Goal: Task Accomplishment & Management: Use online tool/utility

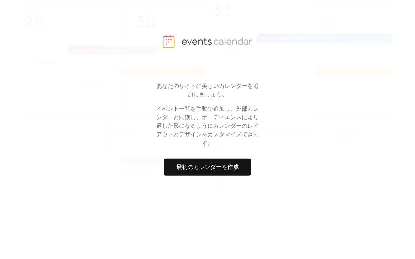
click at [221, 165] on span "最初のカレンダーを作成" at bounding box center [207, 167] width 63 height 9
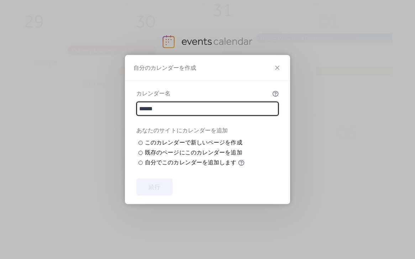
type input "******"
click at [0, 0] on input "text" at bounding box center [0, 0] width 0 height 0
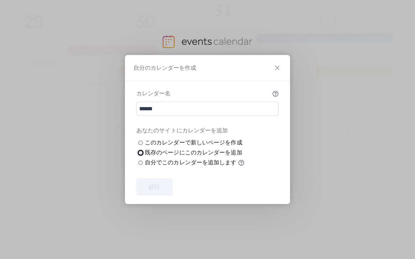
click at [140, 155] on div at bounding box center [140, 153] width 4 height 4
click at [0, 0] on span "ページを選択" at bounding box center [0, 0] width 0 height 0
click at [0, 0] on div "既存のページを選択 ページを選択" at bounding box center [0, 0] width 0 height 0
click at [139, 165] on div at bounding box center [140, 163] width 4 height 4
click at [163, 192] on button "続行" at bounding box center [154, 187] width 36 height 17
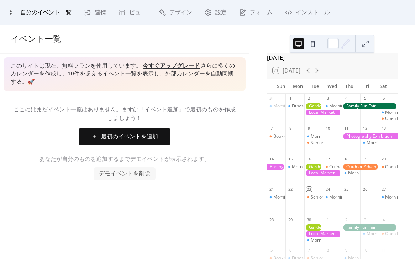
scroll to position [12, 0]
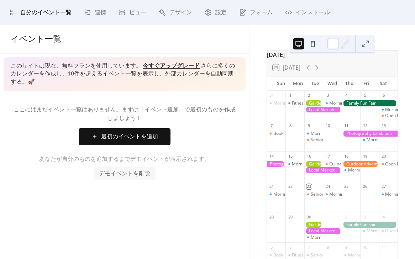
click at [365, 47] on button at bounding box center [365, 43] width 11 height 11
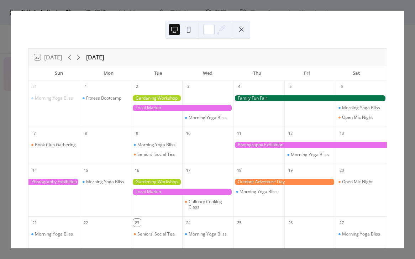
scroll to position [0, 0]
click at [81, 58] on icon at bounding box center [78, 57] width 9 height 9
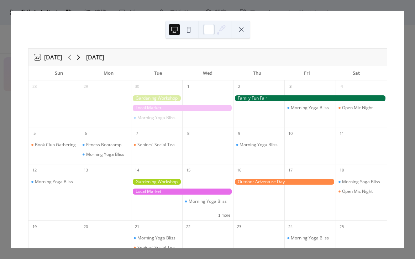
click at [81, 58] on icon at bounding box center [78, 57] width 9 height 9
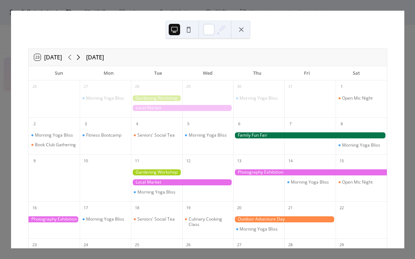
click at [81, 58] on icon at bounding box center [78, 57] width 9 height 9
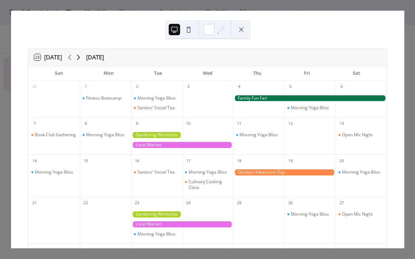
click at [81, 58] on icon at bounding box center [78, 57] width 9 height 9
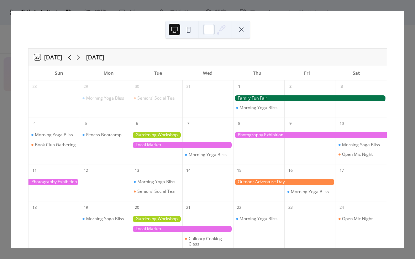
click at [68, 59] on icon at bounding box center [69, 57] width 9 height 9
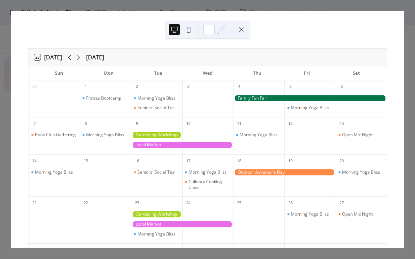
click at [68, 59] on icon at bounding box center [69, 57] width 9 height 9
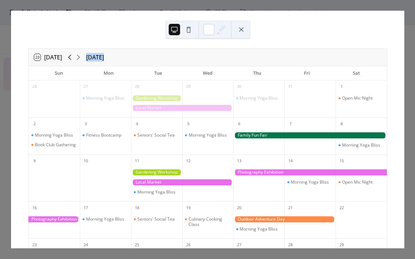
click at [68, 59] on icon at bounding box center [69, 57] width 9 height 9
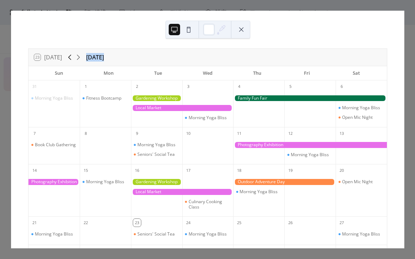
click at [68, 59] on icon at bounding box center [69, 57] width 9 height 9
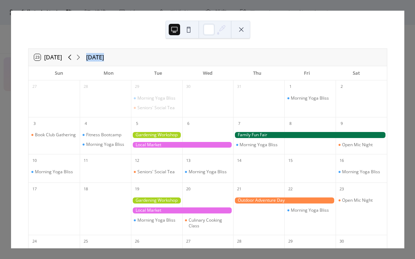
click at [68, 59] on icon at bounding box center [69, 57] width 9 height 9
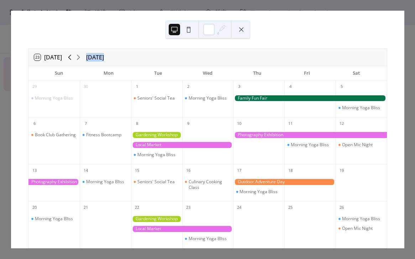
click at [68, 59] on icon at bounding box center [69, 57] width 9 height 9
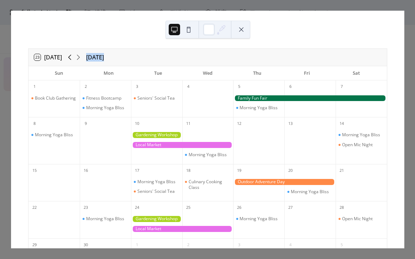
click at [68, 59] on icon at bounding box center [69, 57] width 9 height 9
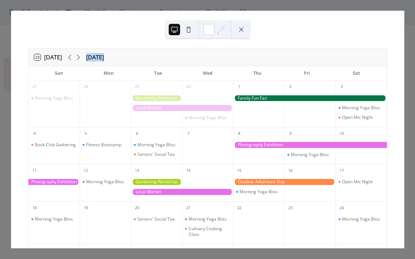
click at [242, 34] on button at bounding box center [240, 29] width 11 height 11
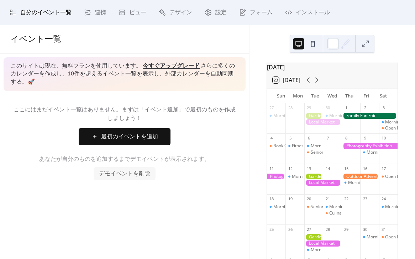
click at [161, 135] on button "最初のイベントを追加" at bounding box center [125, 136] width 92 height 17
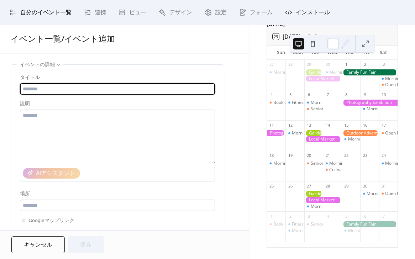
scroll to position [47, 0]
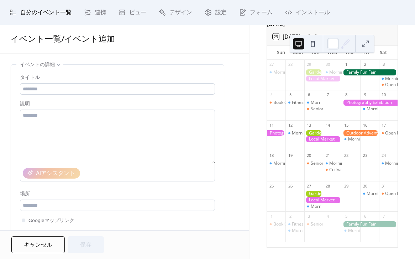
click at [32, 246] on span "キャンセル" at bounding box center [38, 245] width 28 height 9
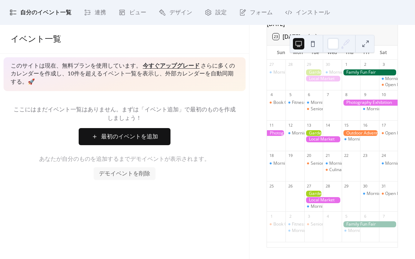
click at [131, 175] on span "デモイベントを削除" at bounding box center [124, 174] width 51 height 9
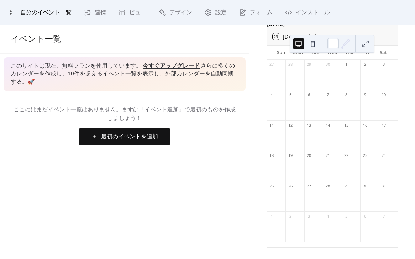
click at [135, 141] on span "最初のイベントを追加" at bounding box center [129, 137] width 57 height 9
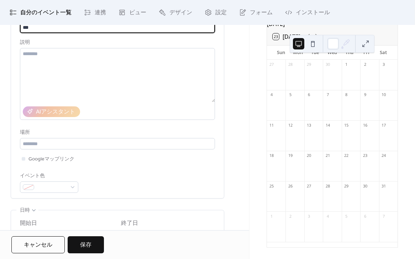
scroll to position [91, 0]
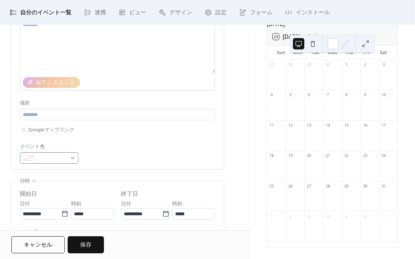
type input "***"
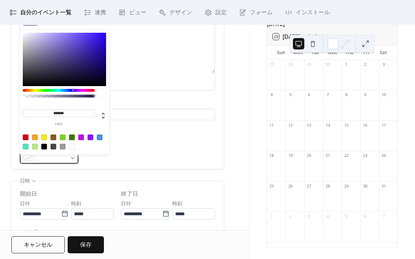
click at [71, 160] on div at bounding box center [49, 157] width 58 height 11
click at [99, 139] on div at bounding box center [100, 137] width 6 height 6
type input "*******"
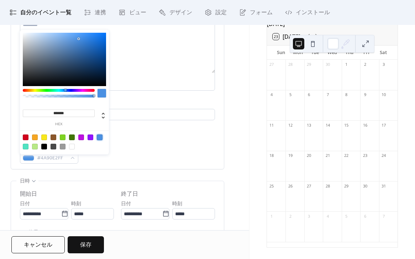
click at [99, 166] on div "タイトル *** 説明 AIアシスタント 場所 Googleマップリンク イベント色 #4A90E2FF" at bounding box center [117, 71] width 195 height 195
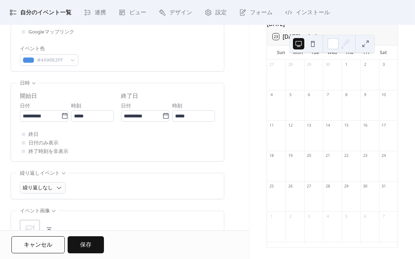
scroll to position [190, 0]
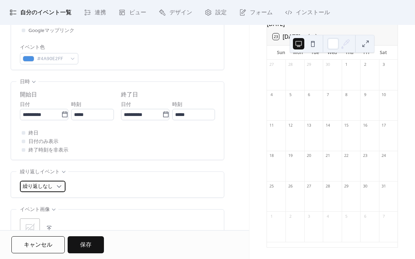
click at [36, 185] on span "繰り返しなし" at bounding box center [38, 187] width 30 height 10
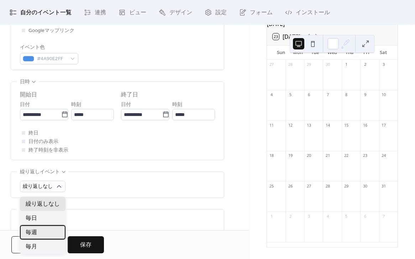
click at [36, 229] on span "毎週" at bounding box center [31, 232] width 11 height 9
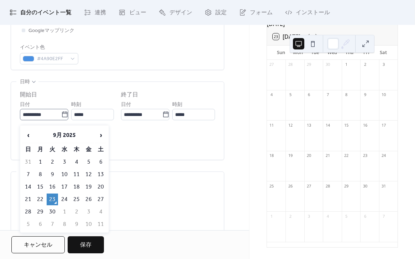
click at [61, 118] on icon at bounding box center [64, 114] width 7 height 7
click at [61, 118] on input "**********" at bounding box center [40, 114] width 41 height 11
click at [155, 154] on div "終日 日付のみ表示 終了時刻を非表示" at bounding box center [117, 142] width 195 height 26
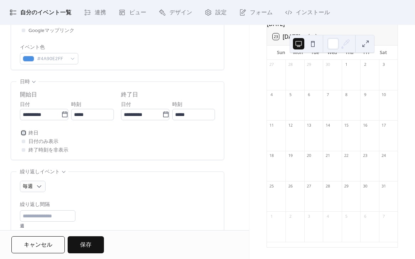
click at [23, 134] on div at bounding box center [24, 133] width 4 height 4
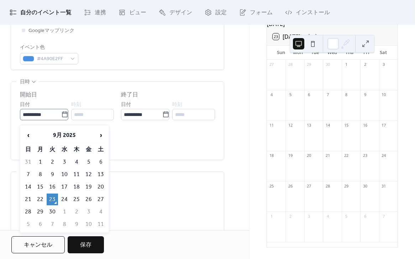
click at [63, 118] on icon at bounding box center [64, 114] width 7 height 7
click at [61, 118] on input "**********" at bounding box center [40, 114] width 41 height 11
click at [42, 200] on td "22" at bounding box center [40, 200] width 11 height 12
type input "**********"
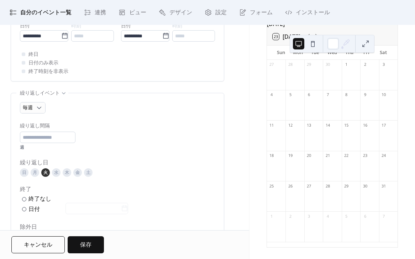
scroll to position [285, 0]
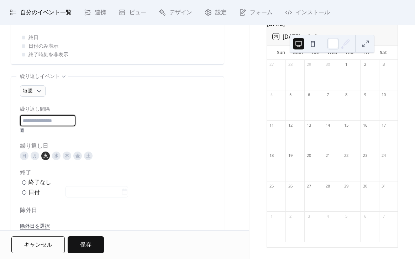
click at [75, 126] on input "*" at bounding box center [47, 120] width 55 height 11
click at [75, 125] on input "*" at bounding box center [47, 120] width 55 height 11
click at [75, 121] on input "*" at bounding box center [47, 120] width 55 height 11
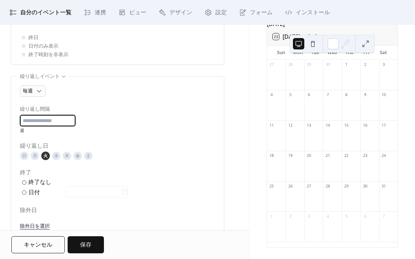
click at [75, 121] on input "*" at bounding box center [47, 120] width 55 height 11
click at [75, 121] on input "**" at bounding box center [47, 120] width 55 height 11
type input "*"
click at [75, 126] on input "*" at bounding box center [47, 120] width 55 height 11
click at [32, 160] on div "月" at bounding box center [35, 156] width 9 height 9
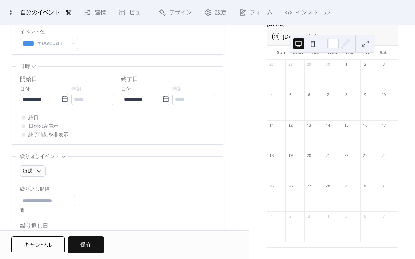
scroll to position [310, 0]
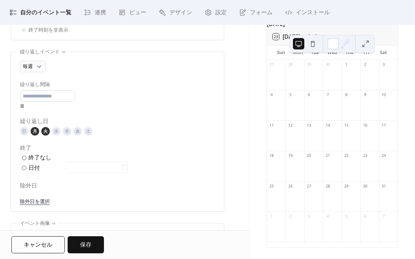
click at [47, 136] on div "火" at bounding box center [45, 131] width 9 height 9
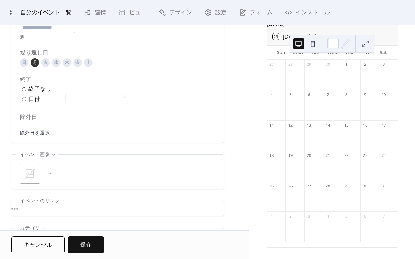
scroll to position [388, 0]
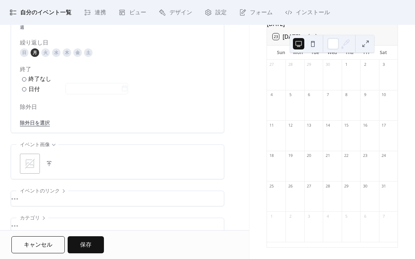
click at [44, 127] on link "除外日を選択" at bounding box center [35, 122] width 30 height 9
click at [90, 127] on icon at bounding box center [87, 124] width 6 height 6
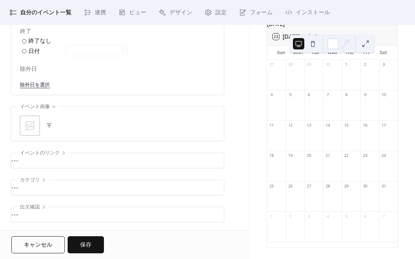
scroll to position [432, 0]
click at [89, 241] on span "保存" at bounding box center [85, 245] width 11 height 9
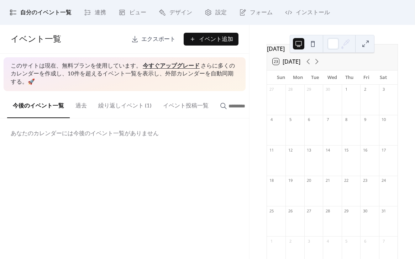
scroll to position [17, 0]
click at [129, 104] on button "繰り返しイベント (1)" at bounding box center [124, 104] width 65 height 26
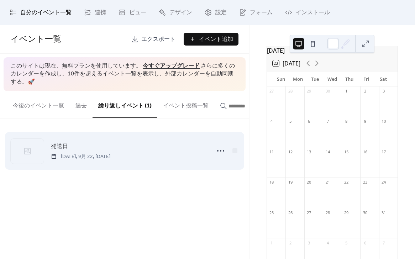
click at [97, 148] on div "発送日 [DATE], 9月 22, [DATE]" at bounding box center [128, 151] width 155 height 18
click at [216, 152] on icon at bounding box center [220, 150] width 11 height 11
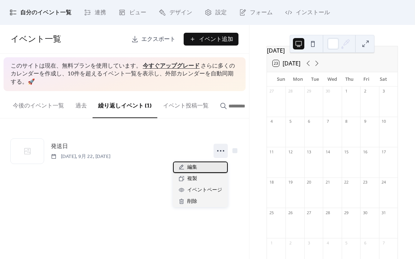
click at [200, 163] on div "編集" at bounding box center [200, 166] width 55 height 11
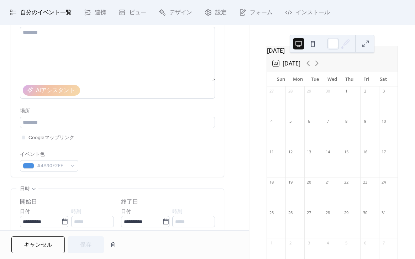
scroll to position [189, 0]
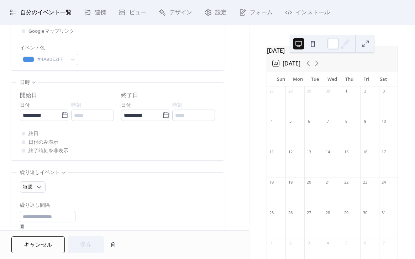
click at [23, 144] on div at bounding box center [24, 142] width 4 height 4
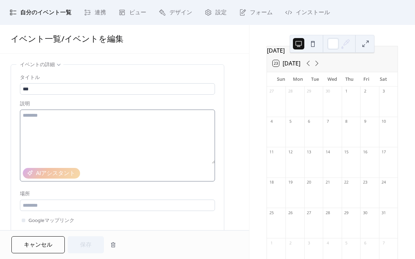
scroll to position [0, 0]
click at [121, 131] on textarea at bounding box center [117, 137] width 195 height 54
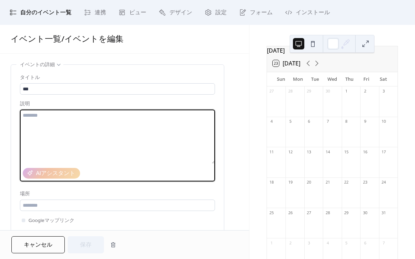
scroll to position [38, 0]
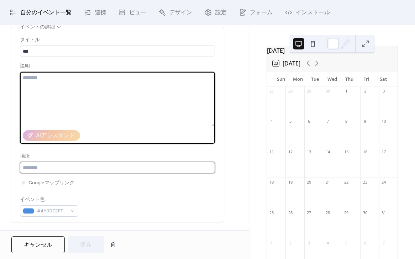
click at [148, 164] on input "text" at bounding box center [117, 167] width 195 height 11
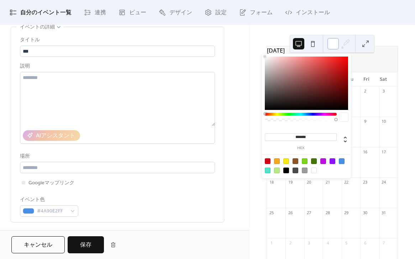
click at [338, 44] on div at bounding box center [332, 43] width 11 height 11
click at [341, 161] on div at bounding box center [342, 161] width 6 height 6
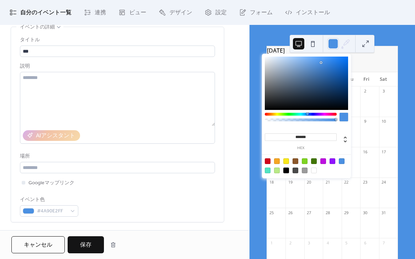
click at [317, 169] on div at bounding box center [314, 171] width 6 height 6
type input "*******"
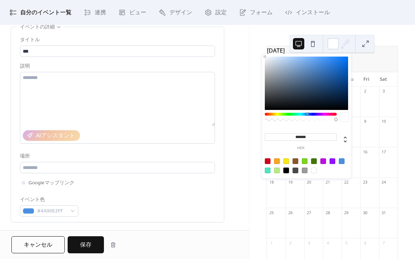
click at [211, 178] on div "タイトル *** 説明 AIアシスタント 場所 Googleマップリンク イベント色 #4A90E2FF" at bounding box center [117, 126] width 195 height 181
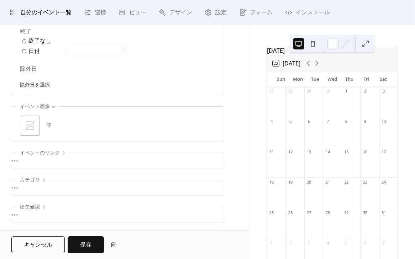
scroll to position [432, 0]
click at [81, 241] on span "保存" at bounding box center [85, 245] width 11 height 9
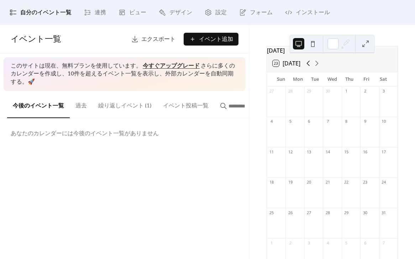
click at [306, 68] on icon at bounding box center [308, 63] width 9 height 9
click at [318, 68] on icon at bounding box center [316, 63] width 9 height 9
click at [312, 68] on icon at bounding box center [308, 63] width 9 height 9
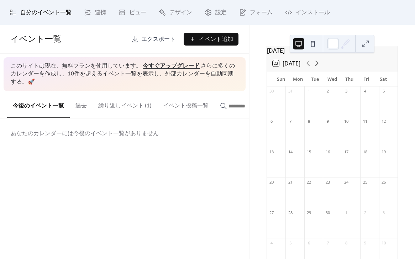
click at [319, 68] on icon at bounding box center [316, 63] width 9 height 9
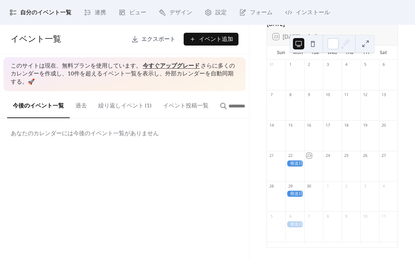
scroll to position [47, 0]
click at [135, 111] on button "繰り返しイベント (1)" at bounding box center [124, 104] width 65 height 26
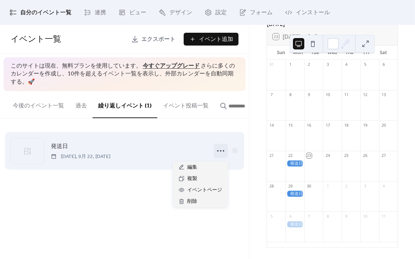
click at [219, 153] on icon at bounding box center [220, 150] width 11 height 11
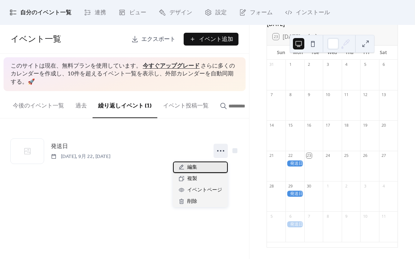
click at [197, 170] on div "編集" at bounding box center [200, 166] width 55 height 11
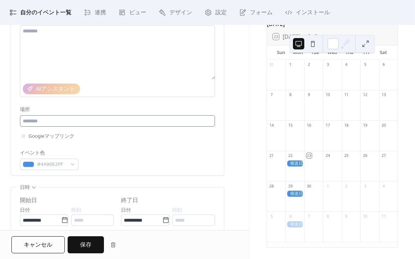
scroll to position [92, 0]
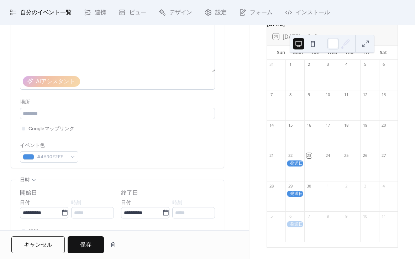
type input "**"
click at [96, 242] on button "保存" at bounding box center [86, 244] width 36 height 17
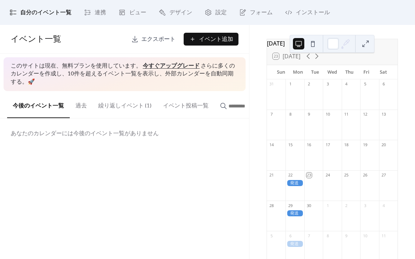
scroll to position [8, 0]
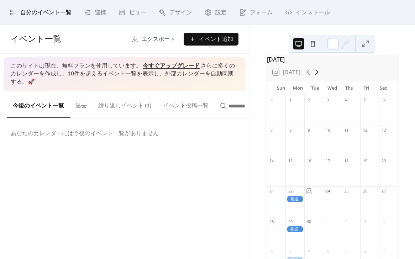
click at [318, 76] on icon at bounding box center [316, 72] width 9 height 9
click at [306, 76] on icon at bounding box center [308, 72] width 9 height 9
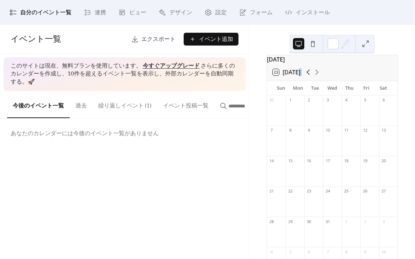
click at [306, 76] on icon at bounding box center [308, 72] width 9 height 9
click at [316, 76] on icon at bounding box center [316, 72] width 9 height 9
click at [309, 76] on icon at bounding box center [308, 72] width 9 height 9
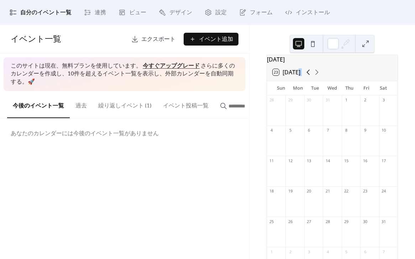
click at [309, 76] on icon at bounding box center [308, 72] width 9 height 9
click at [133, 101] on button "繰り返しイベント (1)" at bounding box center [124, 104] width 65 height 26
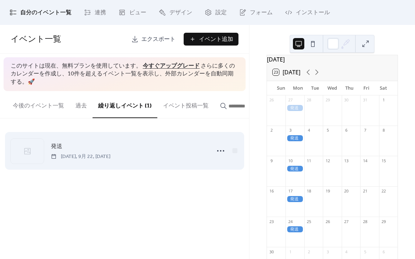
click at [118, 143] on div "発送 [DATE], 9月 22, [DATE]" at bounding box center [125, 150] width 228 height 43
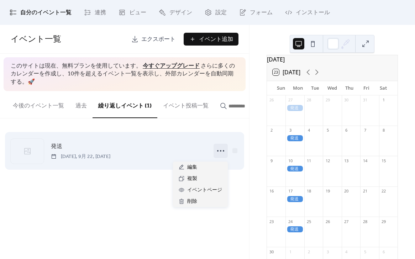
click at [216, 152] on icon at bounding box center [220, 150] width 11 height 11
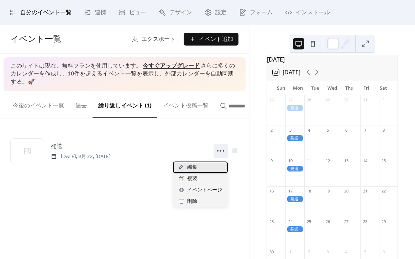
click at [191, 170] on span "編集" at bounding box center [192, 167] width 10 height 9
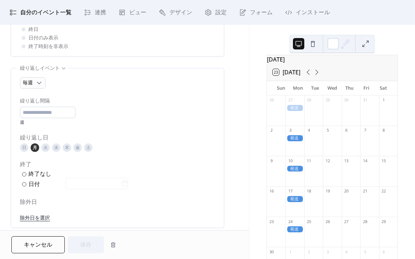
scroll to position [307, 0]
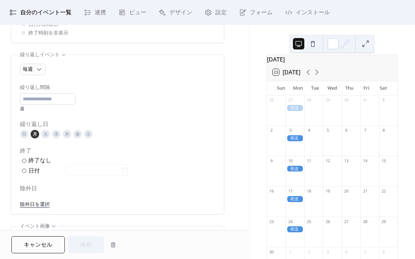
click at [64, 138] on div "木" at bounding box center [67, 134] width 9 height 9
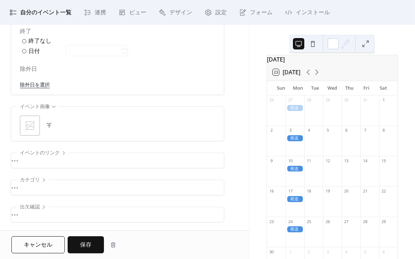
scroll to position [432, 0]
click at [82, 244] on span "保存" at bounding box center [85, 245] width 11 height 9
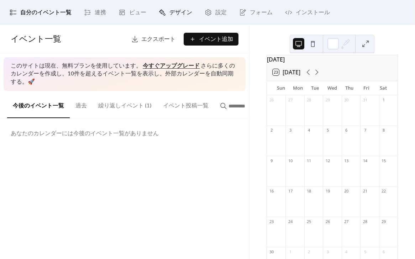
click at [181, 12] on span "デザイン" at bounding box center [180, 13] width 23 height 9
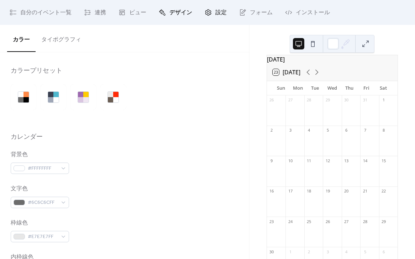
click at [208, 15] on icon at bounding box center [208, 12] width 7 height 7
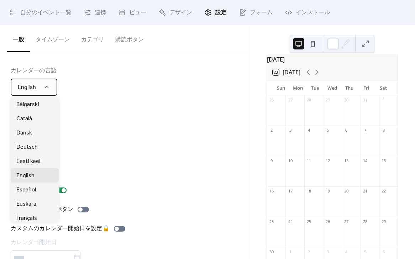
click at [47, 92] on div "English" at bounding box center [34, 87] width 47 height 17
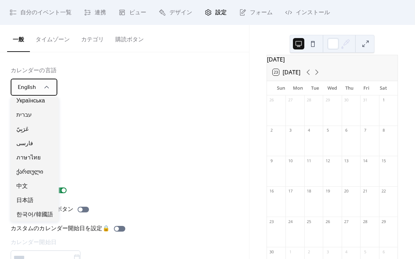
scroll to position [402, 0]
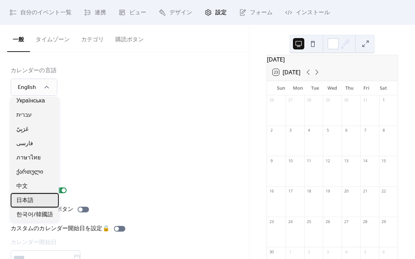
click at [37, 196] on div "日本語" at bounding box center [35, 200] width 48 height 14
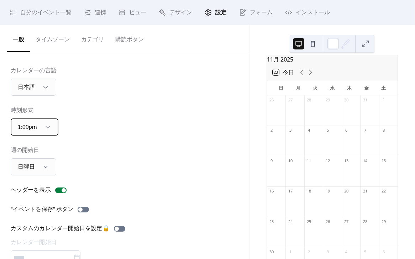
click at [49, 132] on div "1:00pm" at bounding box center [35, 126] width 48 height 17
click at [34, 155] on div "13:00" at bounding box center [26, 158] width 31 height 14
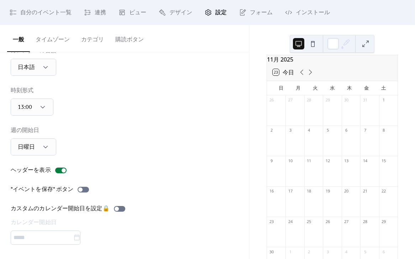
scroll to position [22, 0]
click at [62, 168] on div at bounding box center [64, 170] width 4 height 4
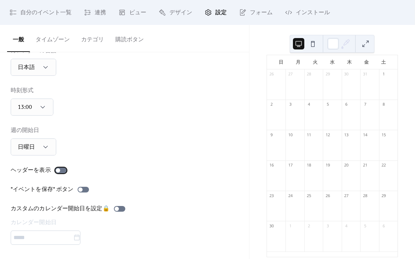
click at [62, 168] on div at bounding box center [60, 171] width 11 height 6
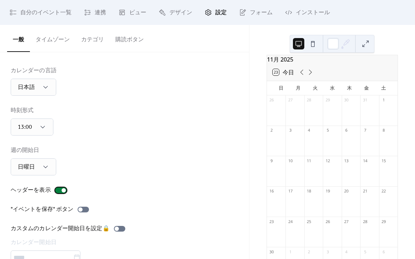
scroll to position [0, 0]
click at [66, 41] on button "タイムゾーン" at bounding box center [53, 38] width 46 height 26
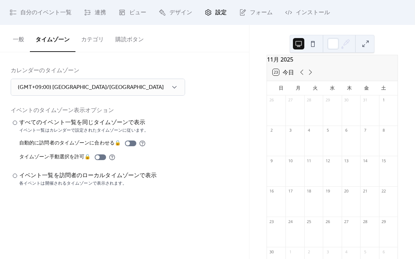
click at [89, 40] on button "カテゴリ" at bounding box center [92, 38] width 34 height 26
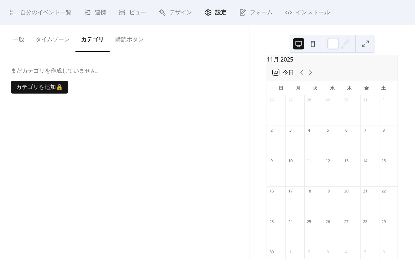
click at [123, 42] on button "購読ボタン" at bounding box center [130, 38] width 40 height 26
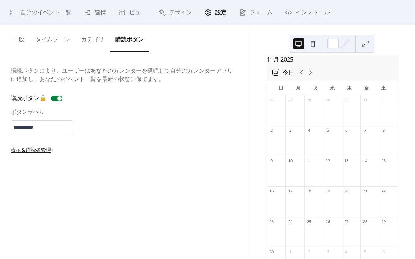
click at [77, 45] on button "カテゴリ" at bounding box center [92, 38] width 34 height 26
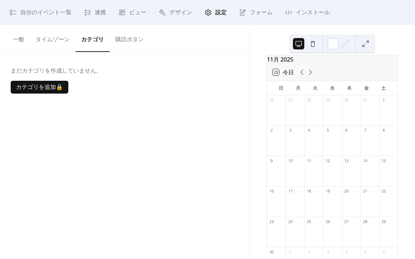
click at [59, 43] on button "タイムゾーン" at bounding box center [53, 38] width 46 height 26
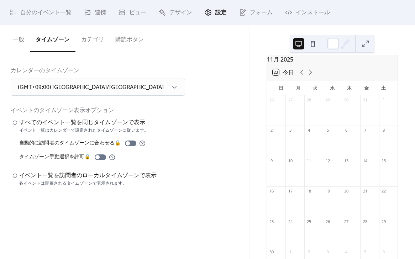
click at [30, 44] on button "一般" at bounding box center [18, 38] width 23 height 26
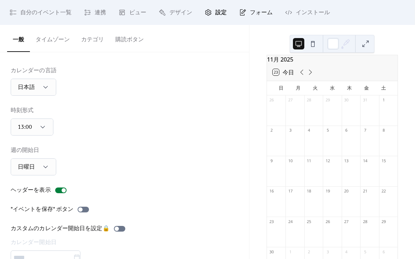
click at [259, 11] on span "フォーム" at bounding box center [261, 13] width 23 height 9
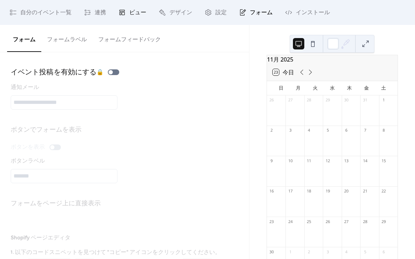
click at [143, 17] on span "ビュー" at bounding box center [137, 13] width 17 height 9
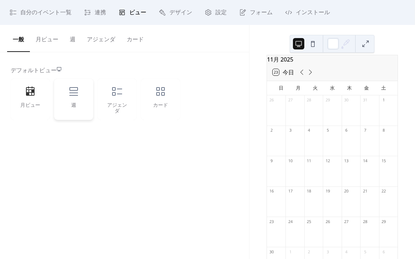
click at [79, 101] on div "週" at bounding box center [73, 99] width 39 height 41
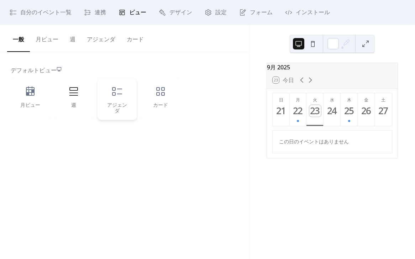
click at [100, 105] on div "アジェンダ" at bounding box center [116, 99] width 39 height 41
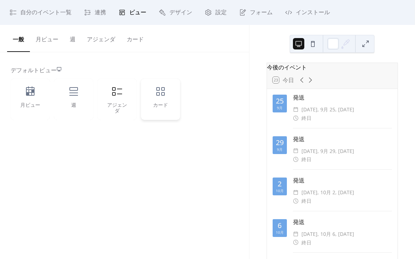
click at [163, 104] on div "カード" at bounding box center [160, 106] width 25 height 6
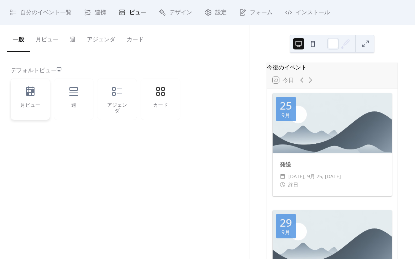
click at [34, 101] on div "月ビュー" at bounding box center [30, 99] width 39 height 41
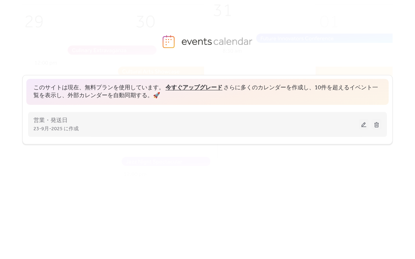
click at [190, 111] on div "営業・発送日 23-9月-2025 に作成" at bounding box center [207, 124] width 348 height 28
click at [190, 117] on div "営業・発送日 23-9月-2025 に作成" at bounding box center [195, 124] width 325 height 17
click at [193, 118] on div "営業・発送日 23-9月-2025 に作成" at bounding box center [195, 124] width 325 height 17
click at [362, 124] on button at bounding box center [364, 124] width 10 height 11
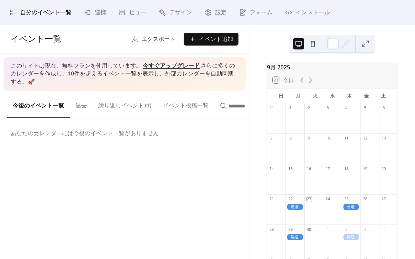
click at [273, 61] on div "9月 2025 23 今日 日 月 火 水 木 金 土 31 1 2 3 4 5 6 7 8 9 10 11 12 13 14 15 16 17 18 19 …" at bounding box center [331, 142] width 165 height 234
click at [305, 15] on span "インストール" at bounding box center [313, 13] width 34 height 9
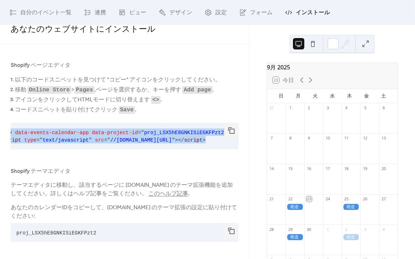
scroll to position [0, 32]
drag, startPoint x: 12, startPoint y: 128, endPoint x: 232, endPoint y: 142, distance: 220.3
click at [232, 142] on div "< div data-events-calendar-app data-project-id = " proj_LSX5hE8GNKISiEGKFPzt2 "…" at bounding box center [125, 136] width 228 height 27
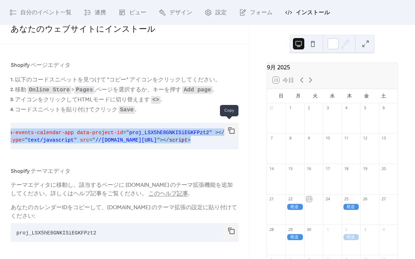
click at [230, 129] on button "button" at bounding box center [231, 131] width 14 height 16
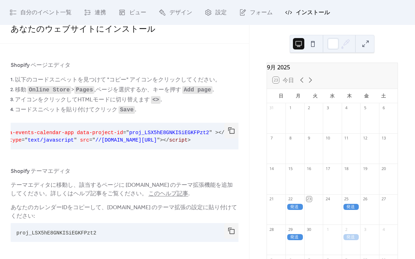
click at [89, 234] on span "proj_LSX5hE8GNKISiEGKFPzt2" at bounding box center [56, 233] width 80 height 6
